Goal: Information Seeking & Learning: Understand process/instructions

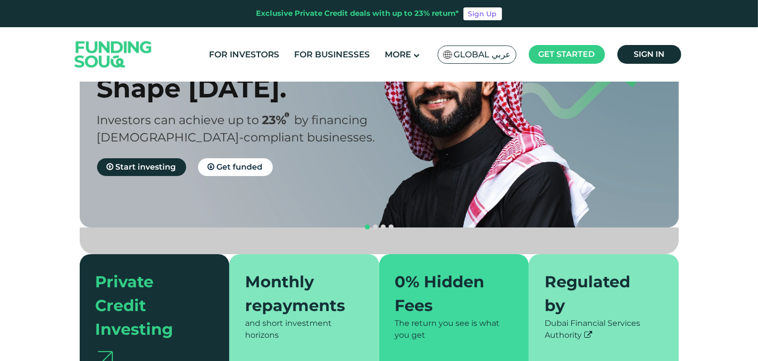
scroll to position [99, 0]
drag, startPoint x: 452, startPoint y: 169, endPoint x: 339, endPoint y: 167, distance: 112.8
click at [342, 167] on div "Invest. Grow. Shape Tomorrow. Investors can achieve up to 23% by financing Shar…" at bounding box center [386, 109] width 599 height 238
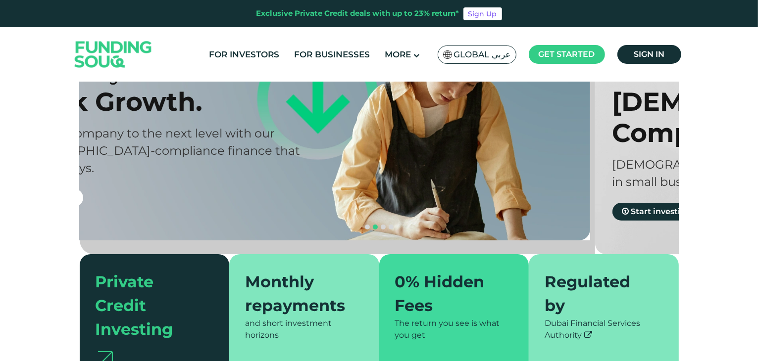
click at [355, 165] on div "Smart Funding No Delays. Quick Growth. Take your company to the next level with…" at bounding box center [298, 115] width 599 height 250
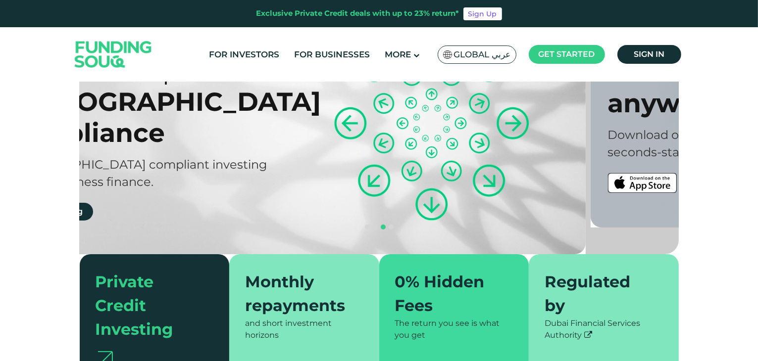
drag, startPoint x: 410, startPoint y: 161, endPoint x: 356, endPoint y: 160, distance: 53.4
click at [355, 161] on div "Prosperity Meets Principle. Shariah Compliance Sharia compliant investing in sm…" at bounding box center [293, 122] width 599 height 264
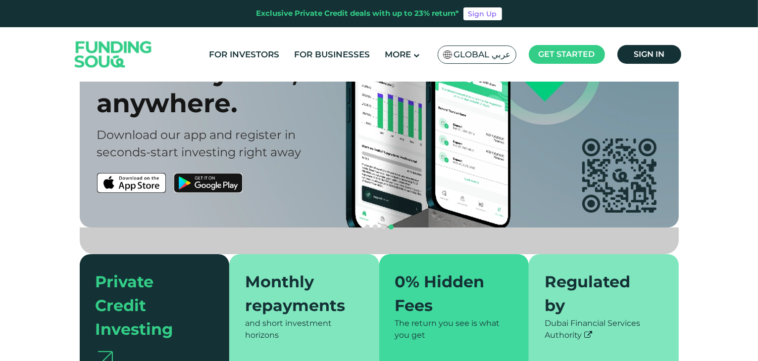
click at [356, 160] on div "Download and Invest anytime, anywhere. Download our app and register in seconds…" at bounding box center [386, 109] width 599 height 238
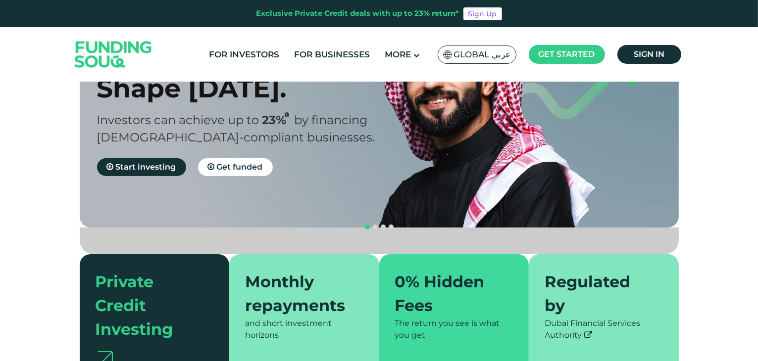
drag, startPoint x: 389, startPoint y: 155, endPoint x: 363, endPoint y: 156, distance: 26.2
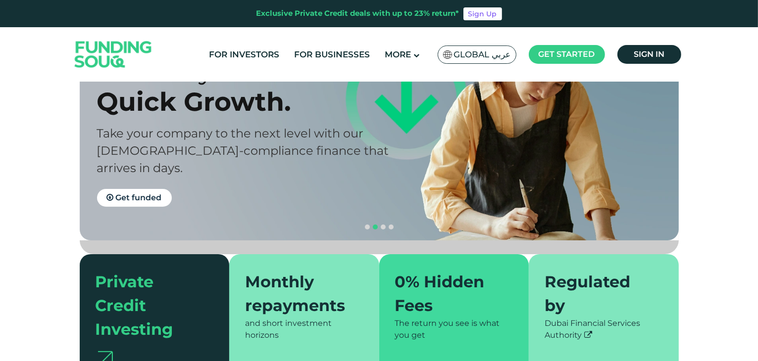
drag, startPoint x: 416, startPoint y: 157, endPoint x: 336, endPoint y: 164, distance: 80.5
click at [343, 162] on div "Smart Funding No Delays. Quick Growth. Take your company to the next level with…" at bounding box center [386, 115] width 599 height 250
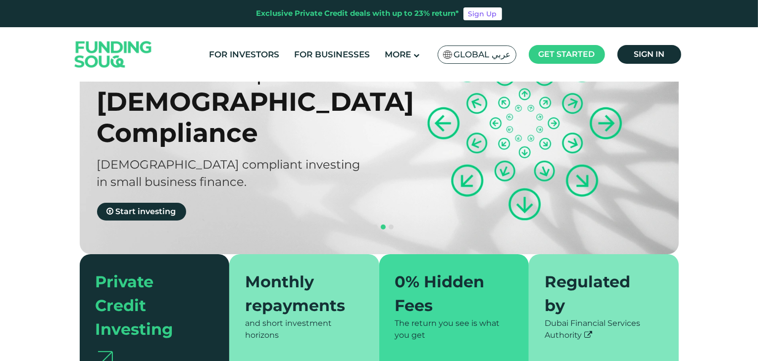
click at [276, 156] on div "Prosperity Meets Principle. Shariah Compliance Sharia compliant investing in sm…" at bounding box center [386, 122] width 599 height 264
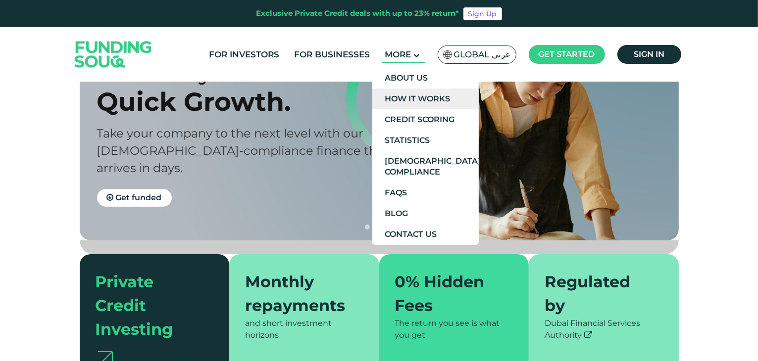
click at [414, 99] on link "How It Works" at bounding box center [425, 99] width 106 height 21
